Goal: Task Accomplishment & Management: Use online tool/utility

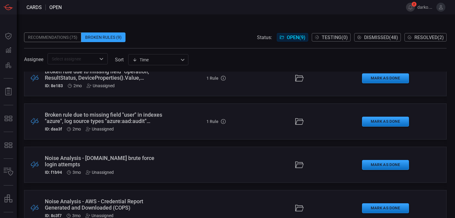
scroll to position [137, 0]
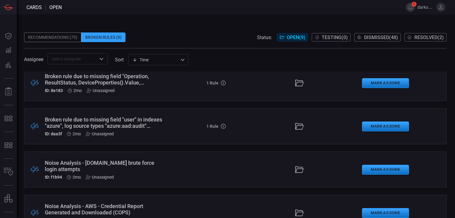
click at [151, 126] on div "Broken rule due to missing field "user" in indexes "azure", log source types "a…" at bounding box center [105, 122] width 121 height 13
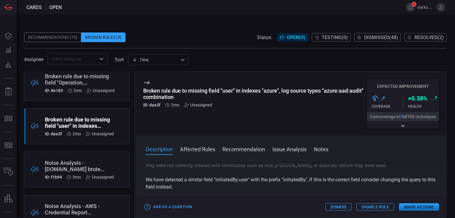
scroll to position [29, 0]
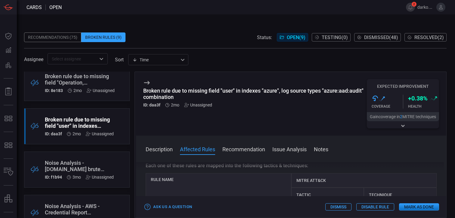
click at [255, 149] on button "Recommendation" at bounding box center [243, 148] width 43 height 7
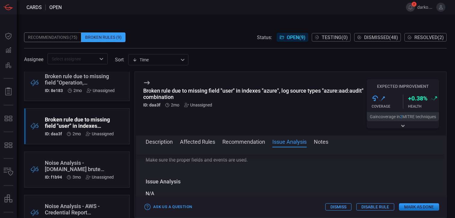
scroll to position [255, 0]
click at [411, 5] on button "2" at bounding box center [410, 7] width 9 height 9
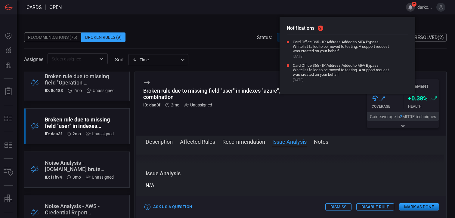
click at [243, 12] on span at bounding box center [230, 7] width 337 height 14
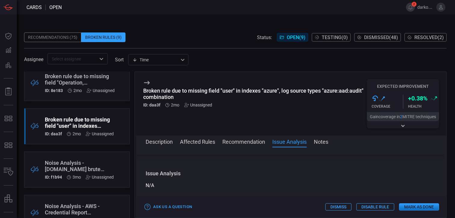
click at [400, 126] on icon "button" at bounding box center [403, 126] width 6 height 5
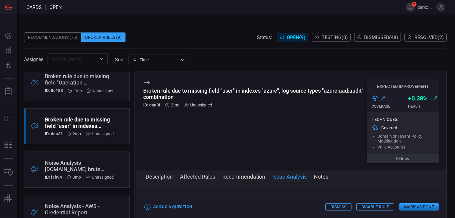
click at [401, 162] on button "Hide" at bounding box center [403, 158] width 72 height 9
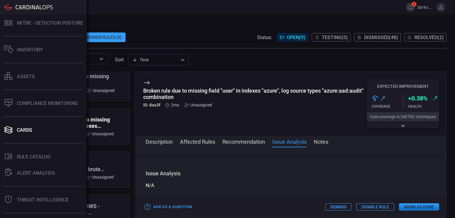
scroll to position [154, 0]
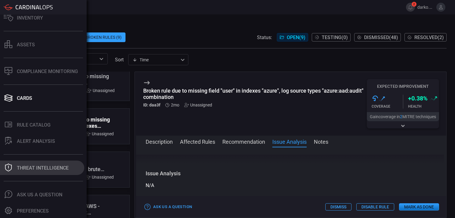
click at [45, 170] on div "Threat Intelligence" at bounding box center [43, 168] width 52 height 6
